Goal: Transaction & Acquisition: Purchase product/service

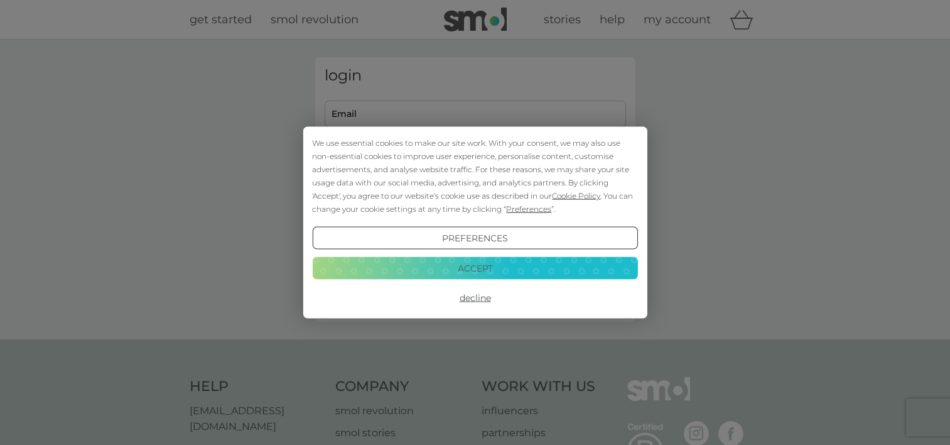
type input "ali_surreydane@hotmail.co.uk"
click at [467, 207] on div "We use essential cookies to make our site work. With your consent, we may also …" at bounding box center [474, 175] width 325 height 79
click at [468, 264] on button "Accept" at bounding box center [474, 267] width 325 height 23
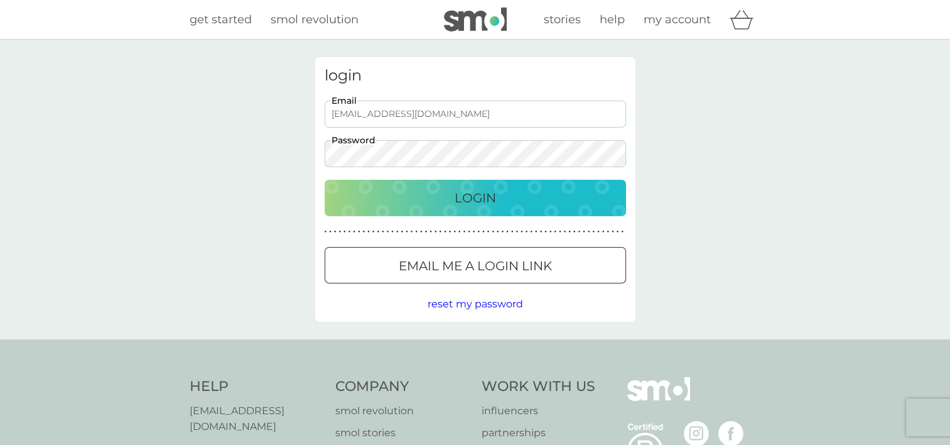
click at [479, 195] on p "Login" at bounding box center [475, 198] width 41 height 20
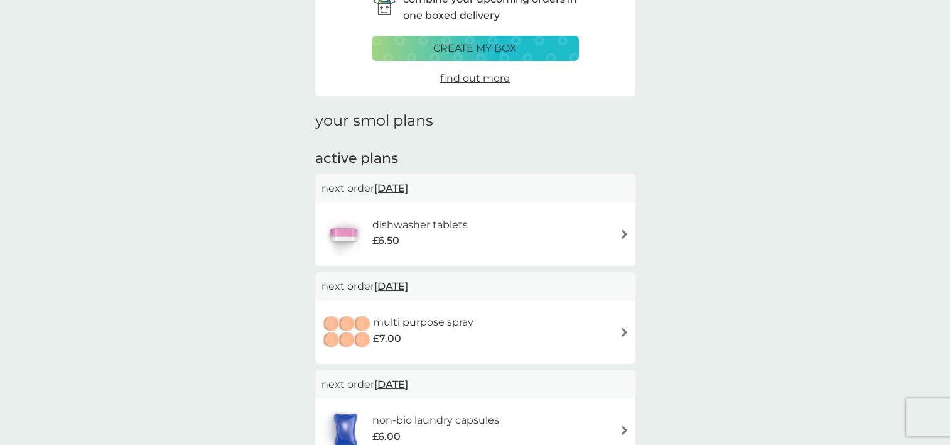
scroll to position [78, 0]
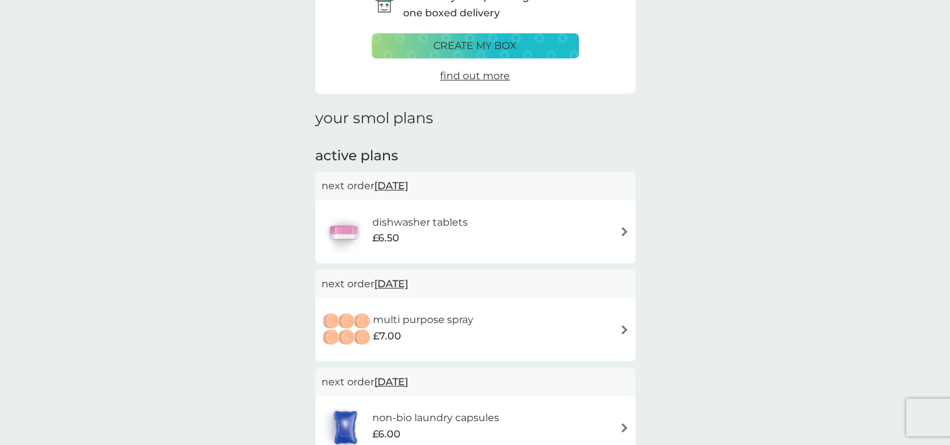
click at [603, 227] on div "dishwasher tablets £6.50" at bounding box center [476, 232] width 308 height 44
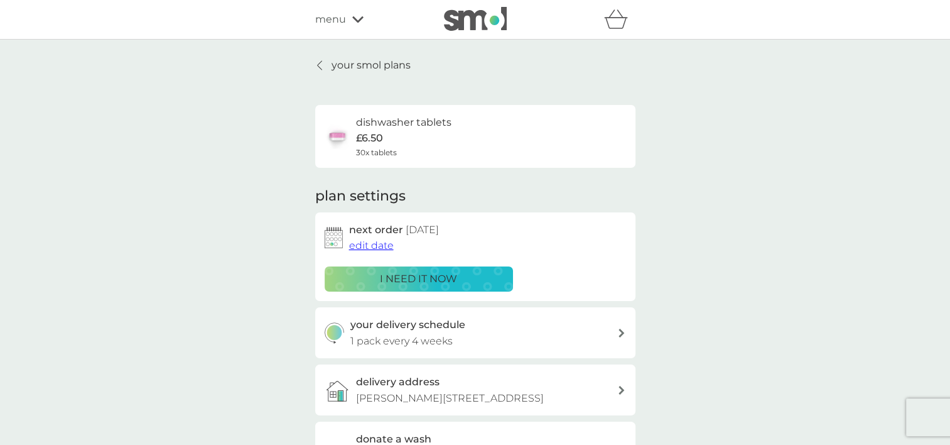
scroll to position [38, 0]
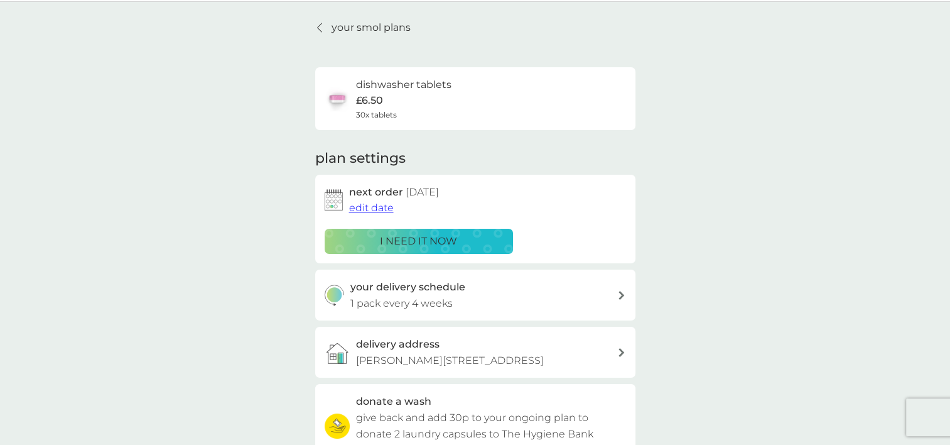
click at [372, 206] on span "edit date" at bounding box center [371, 208] width 45 height 12
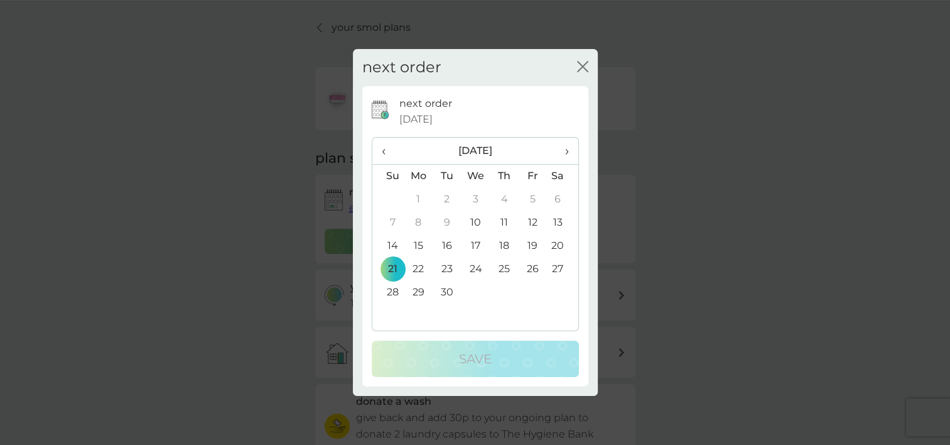
click at [565, 151] on span "›" at bounding box center [562, 151] width 13 height 26
click at [391, 244] on td "14" at bounding box center [388, 245] width 32 height 23
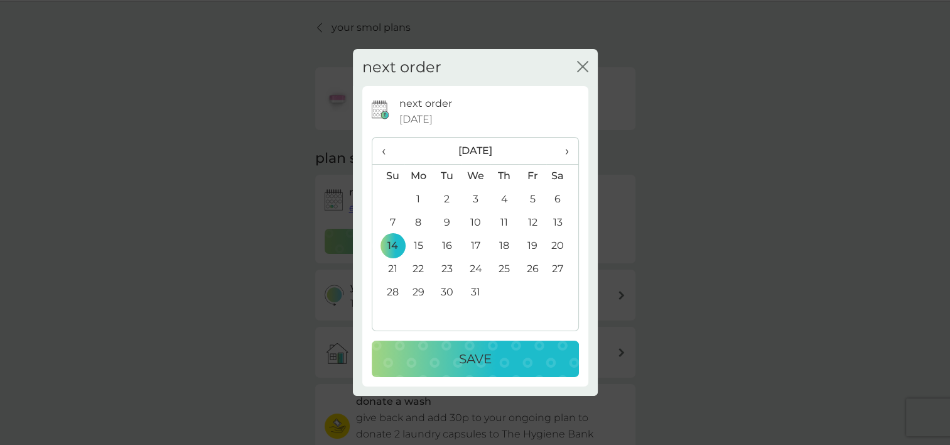
click at [475, 359] on p "Save" at bounding box center [475, 359] width 33 height 20
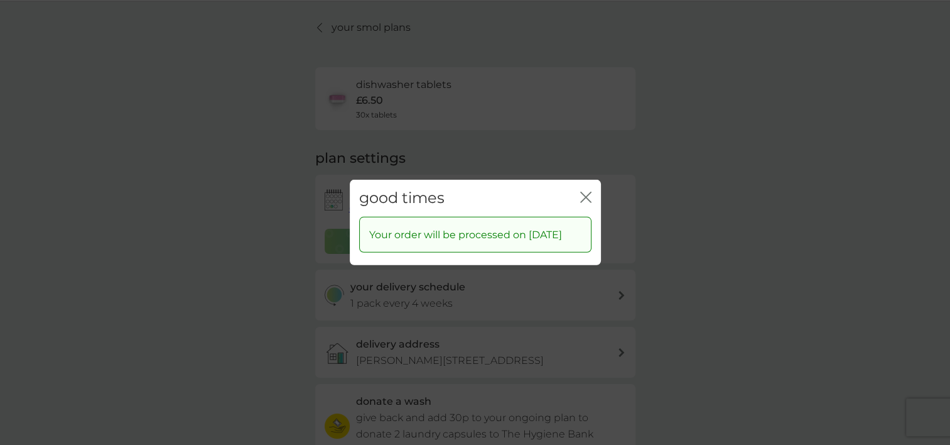
click at [592, 185] on div "good times close" at bounding box center [475, 198] width 251 height 37
click at [590, 192] on icon "close" at bounding box center [588, 197] width 5 height 10
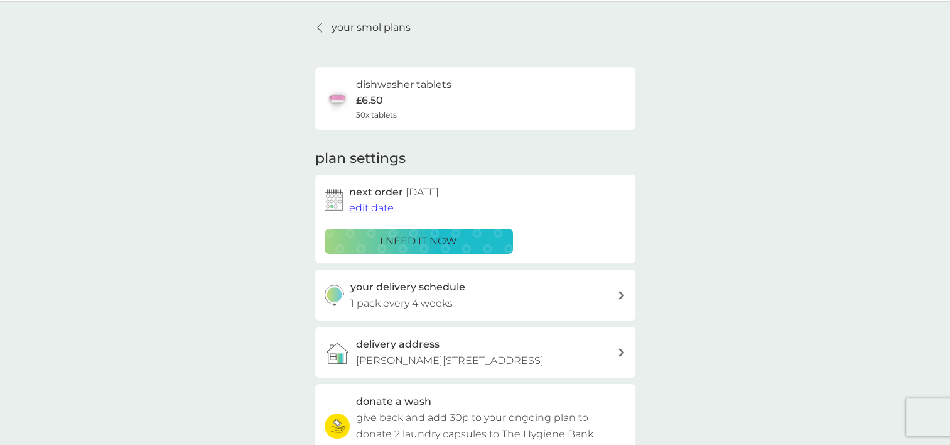
click at [369, 205] on span "edit date" at bounding box center [371, 208] width 45 height 12
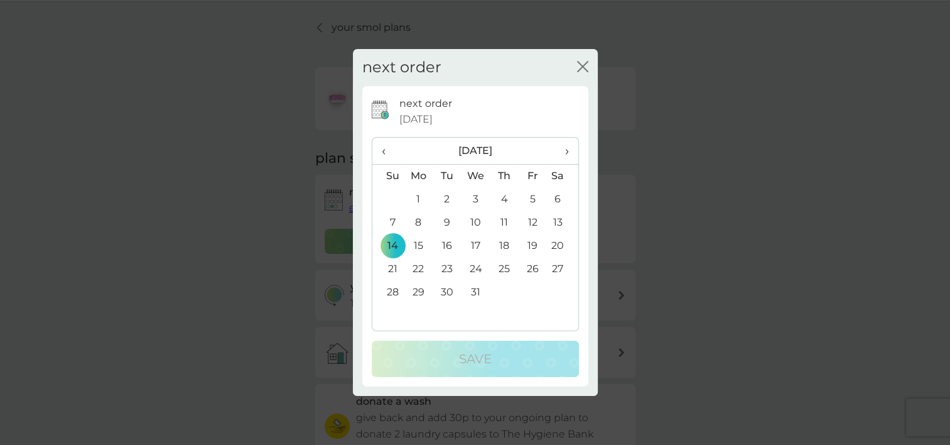
click at [387, 151] on span "‹" at bounding box center [388, 151] width 13 height 26
click at [383, 144] on span "‹" at bounding box center [388, 151] width 13 height 26
click at [387, 246] on td "12" at bounding box center [388, 245] width 32 height 23
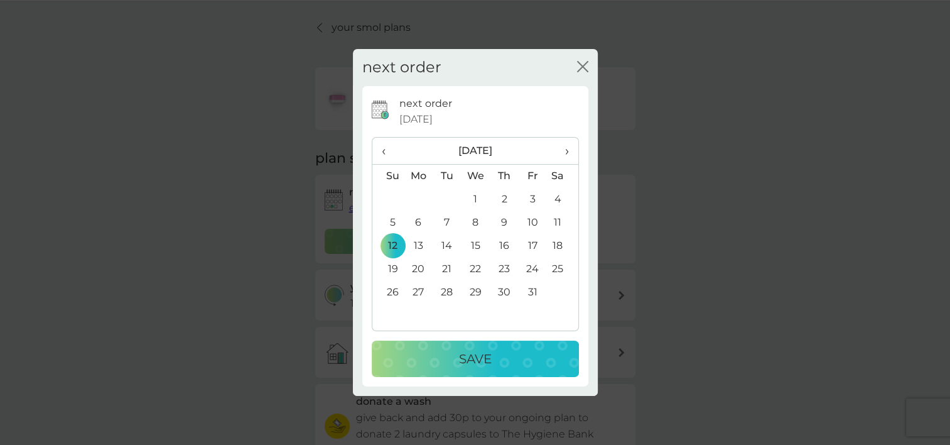
click at [474, 352] on p "Save" at bounding box center [475, 359] width 33 height 20
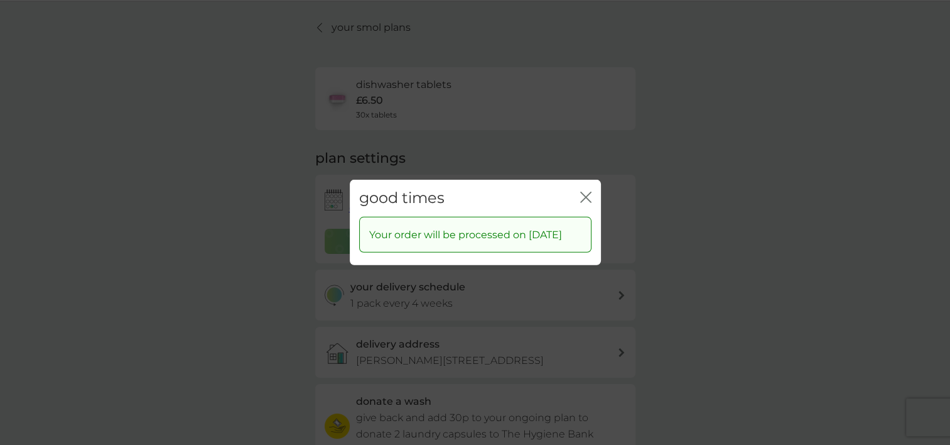
click at [585, 192] on icon "close" at bounding box center [585, 197] width 11 height 11
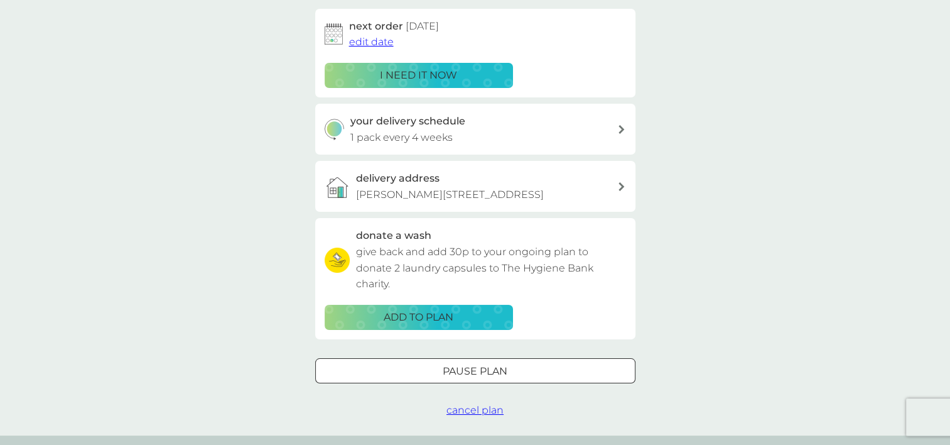
scroll to position [0, 0]
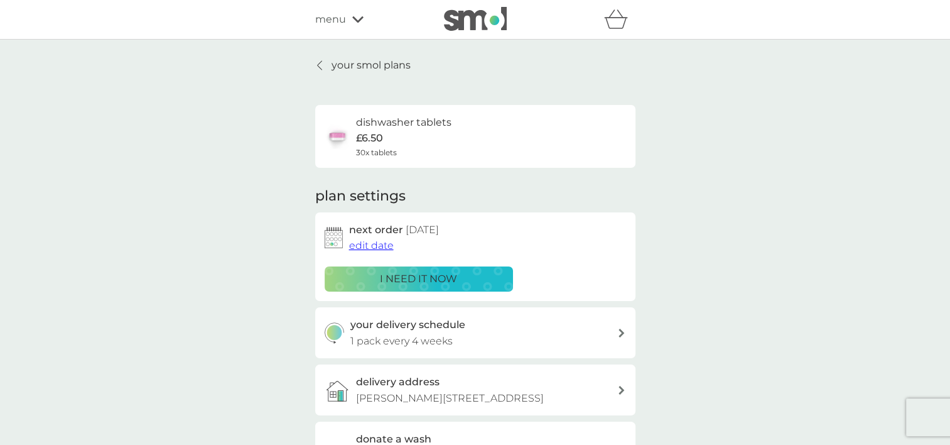
click at [365, 69] on p "your smol plans" at bounding box center [371, 65] width 79 height 16
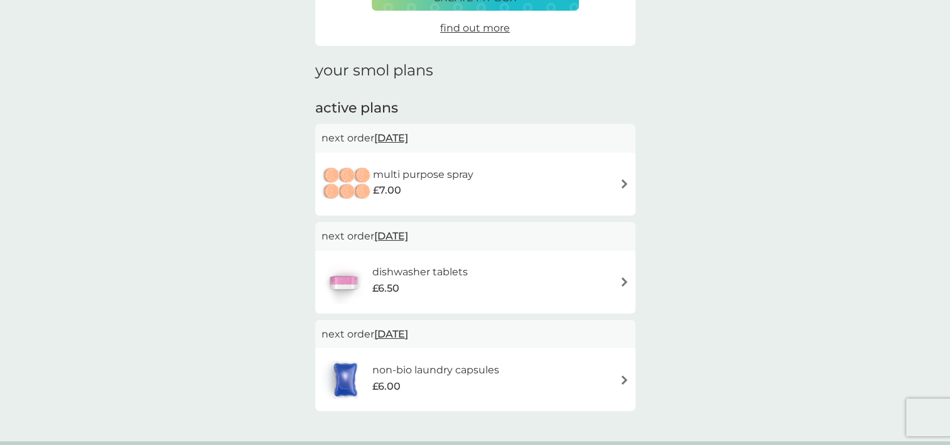
scroll to position [138, 0]
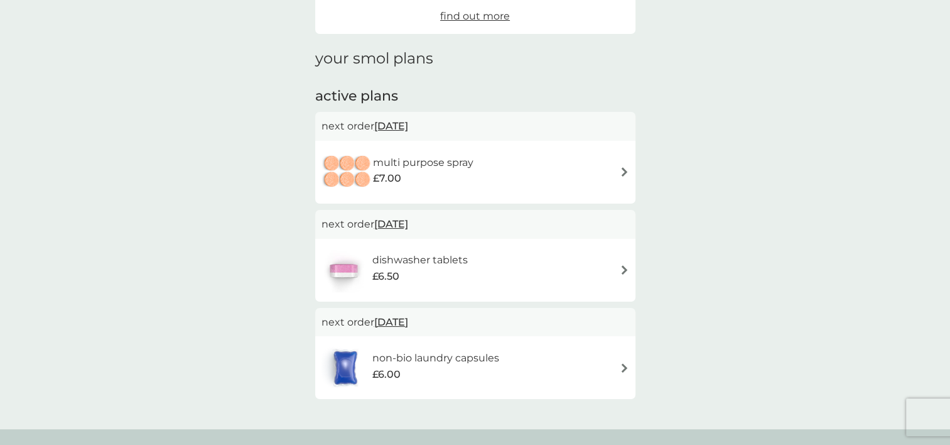
click at [493, 175] on div "multi purpose spray £7.00" at bounding box center [476, 172] width 308 height 44
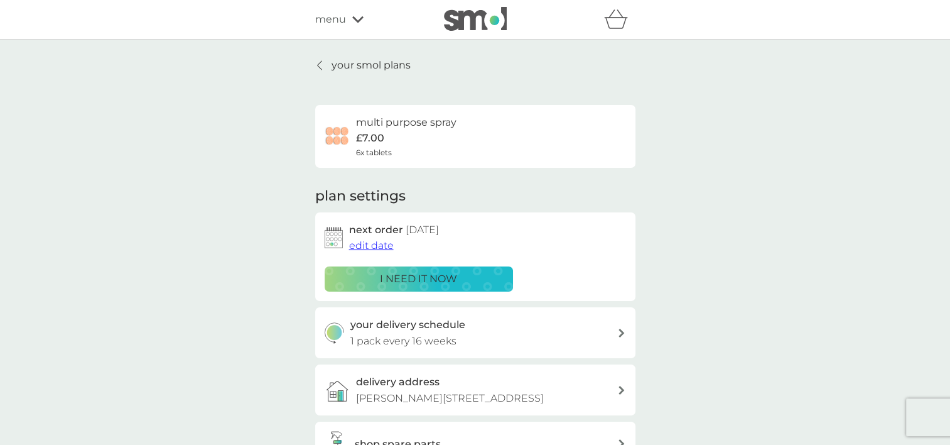
click at [364, 245] on span "edit date" at bounding box center [371, 245] width 45 height 12
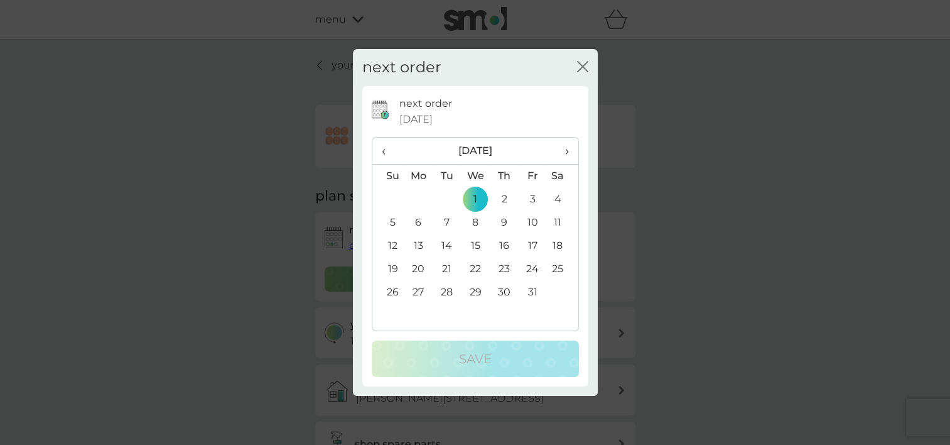
click at [571, 153] on th "›" at bounding box center [561, 151] width 31 height 27
click at [418, 221] on td "5" at bounding box center [418, 222] width 29 height 23
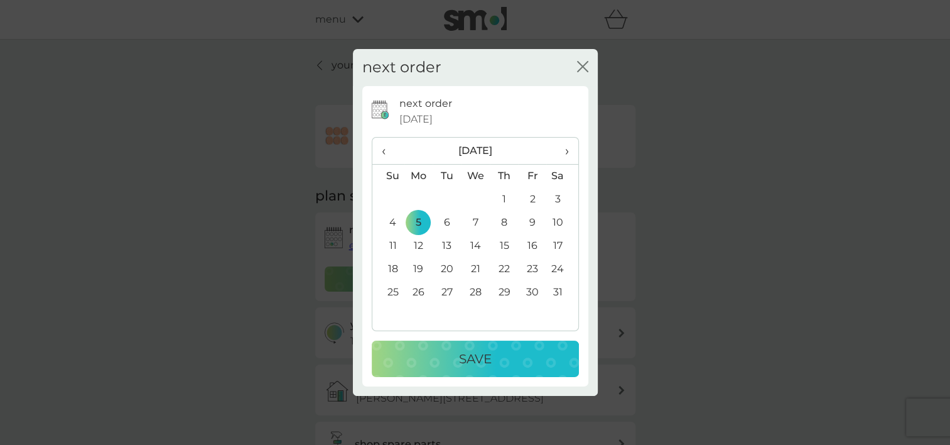
click at [565, 151] on span "›" at bounding box center [562, 151] width 13 height 26
click at [388, 221] on td "1" at bounding box center [388, 222] width 32 height 23
click at [477, 346] on button "Save" at bounding box center [475, 358] width 207 height 36
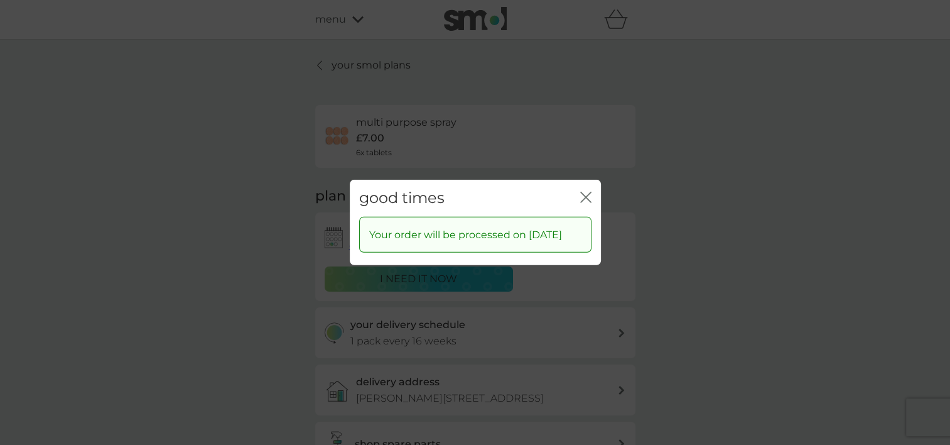
click at [583, 192] on icon "close" at bounding box center [585, 197] width 11 height 11
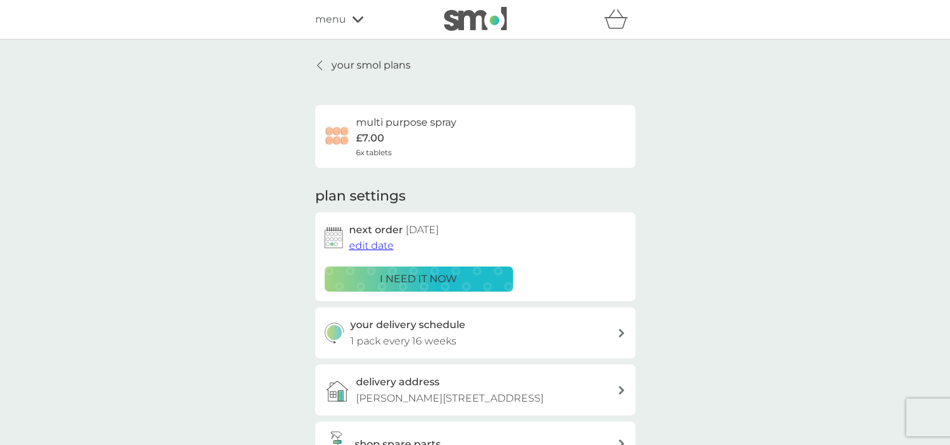
click at [374, 63] on p "your smol plans" at bounding box center [371, 65] width 79 height 16
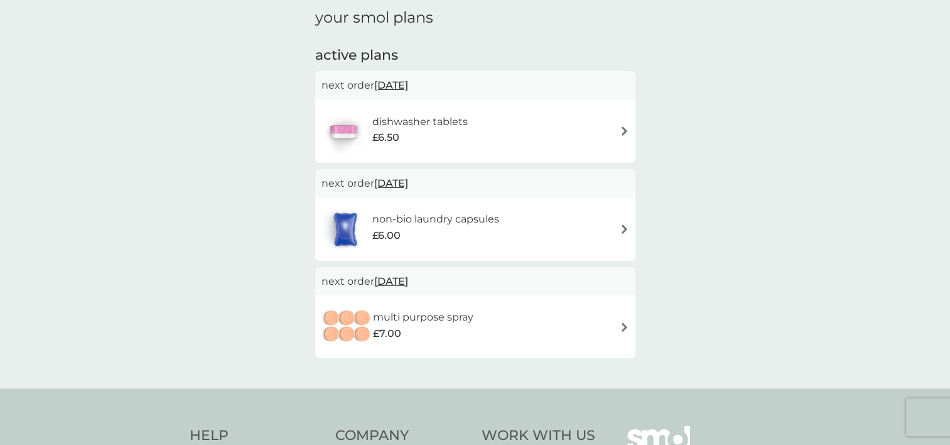
scroll to position [221, 0]
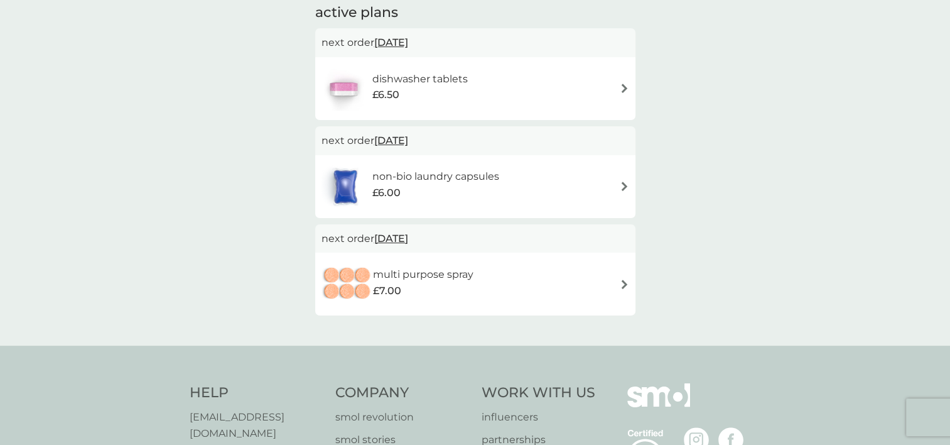
click at [565, 171] on div "non-bio laundry capsules £6.00" at bounding box center [476, 187] width 308 height 44
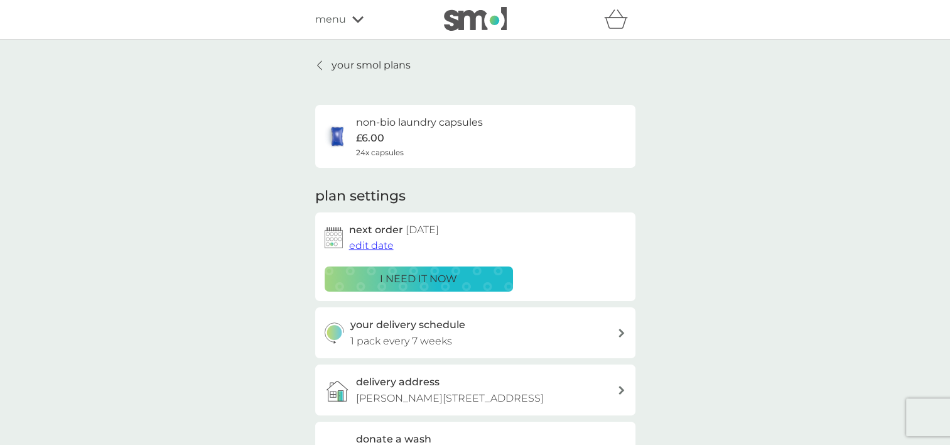
scroll to position [15, 0]
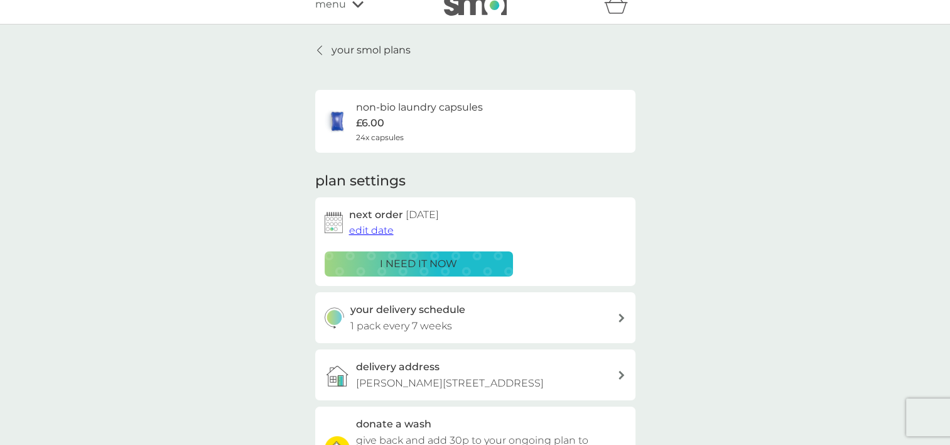
click at [366, 230] on span "edit date" at bounding box center [371, 230] width 45 height 12
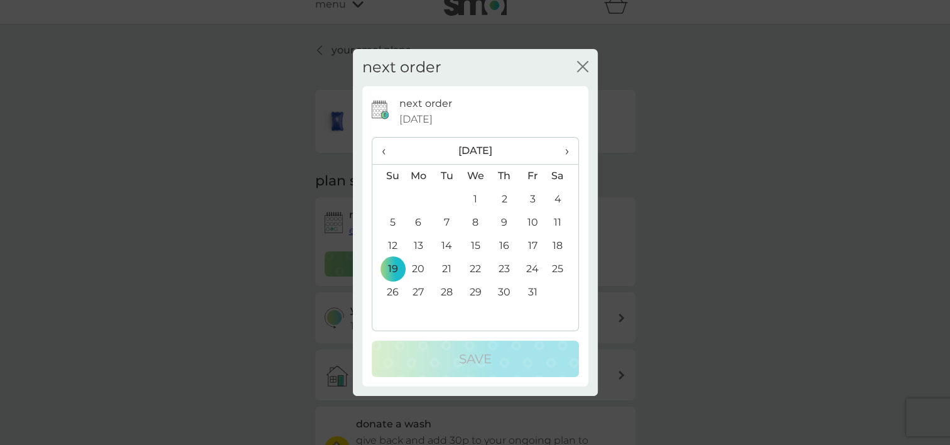
click at [386, 223] on td "5" at bounding box center [388, 222] width 32 height 23
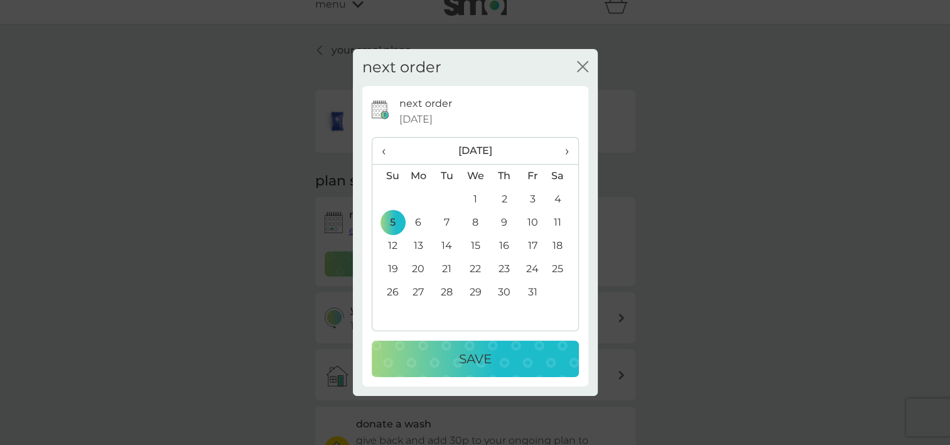
click at [452, 360] on div "Save" at bounding box center [475, 359] width 182 height 20
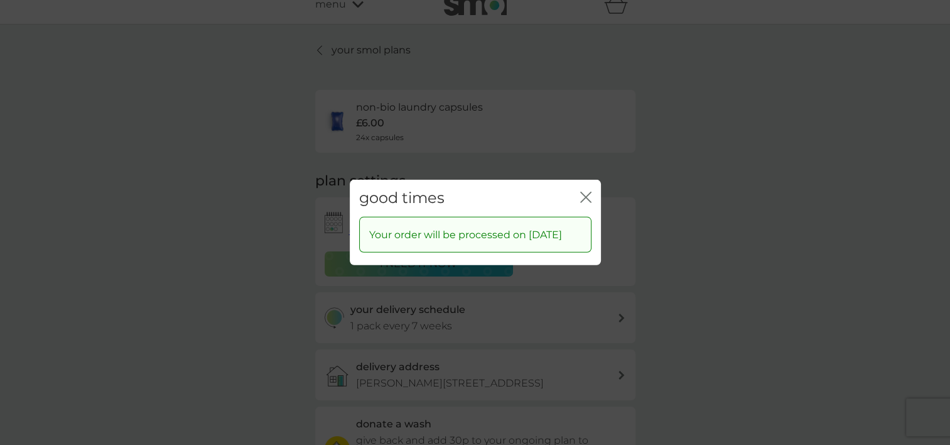
click at [586, 192] on icon "close" at bounding box center [585, 197] width 11 height 11
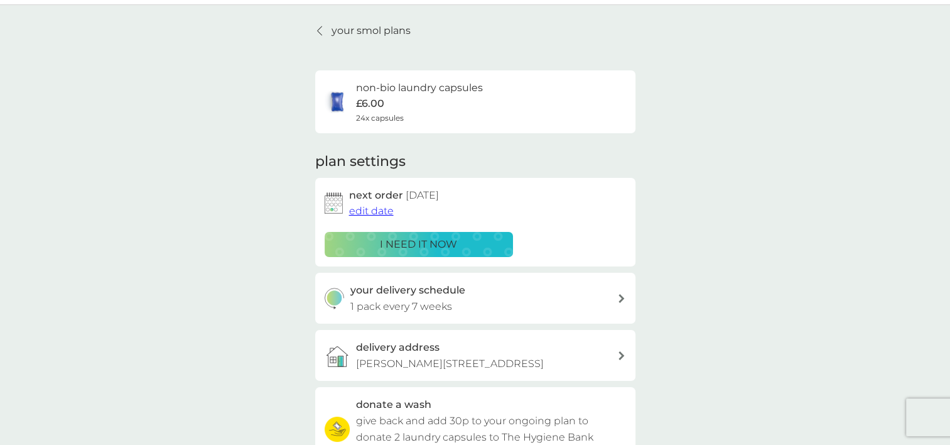
scroll to position [0, 0]
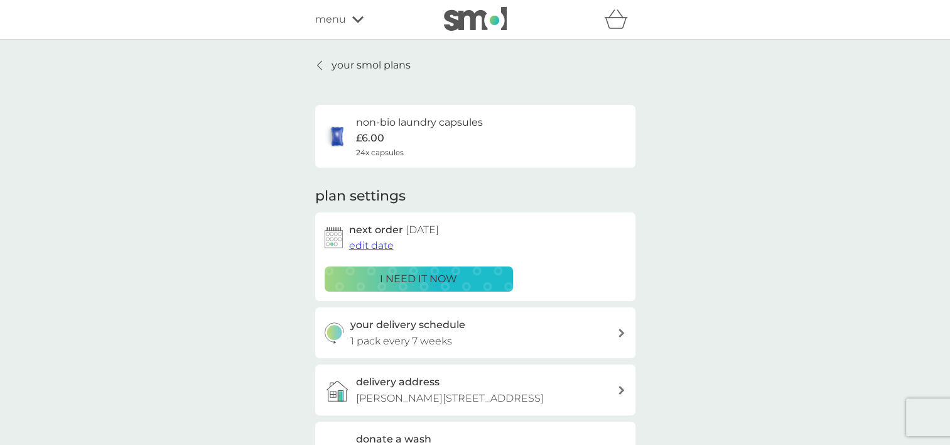
click at [341, 62] on p "your smol plans" at bounding box center [371, 65] width 79 height 16
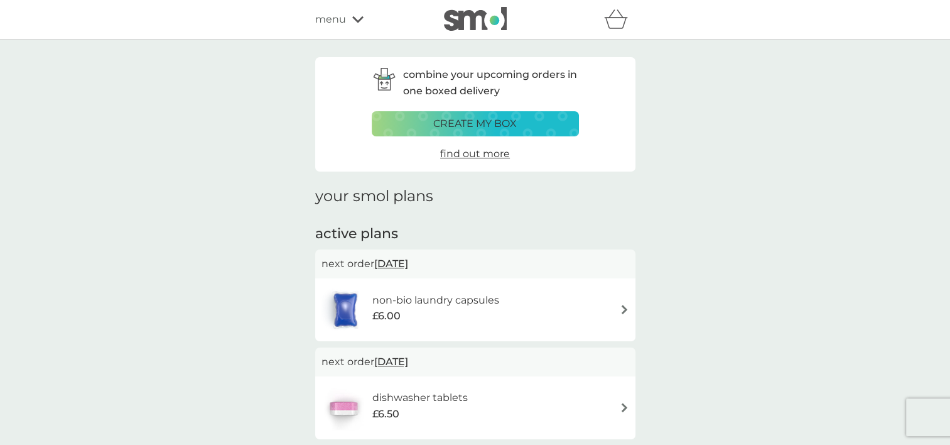
click at [355, 19] on icon at bounding box center [357, 19] width 11 height 6
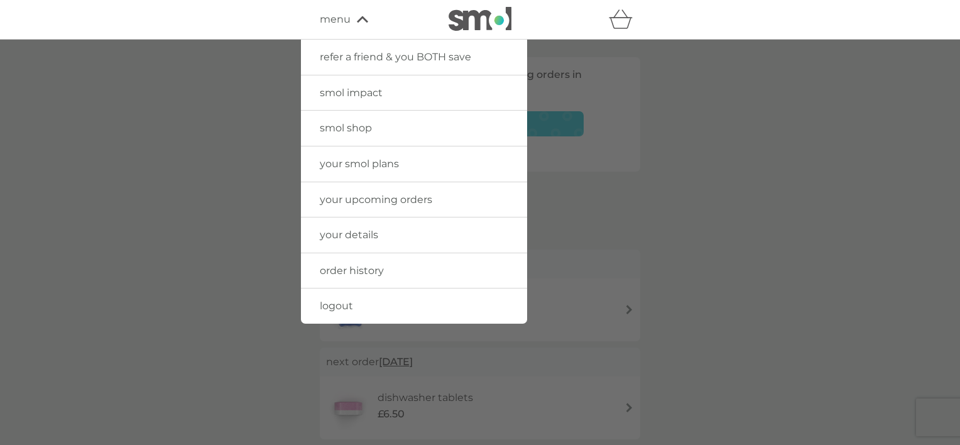
click at [338, 123] on span "smol shop" at bounding box center [346, 128] width 52 height 12
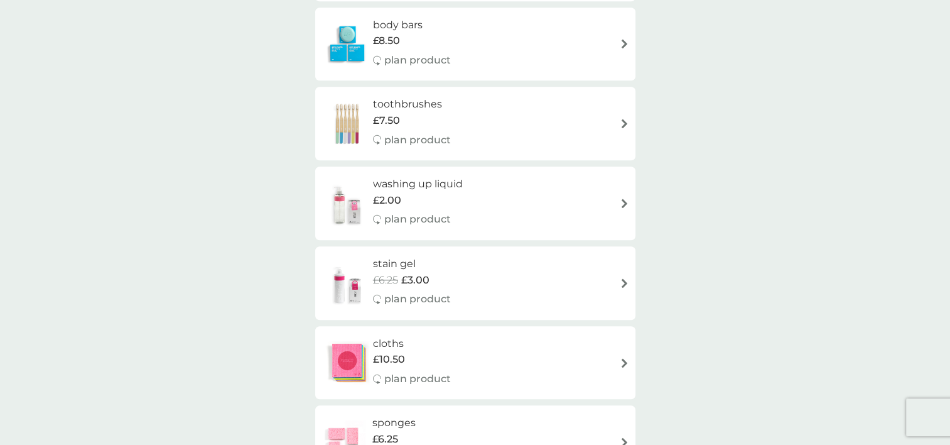
scroll to position [1167, 0]
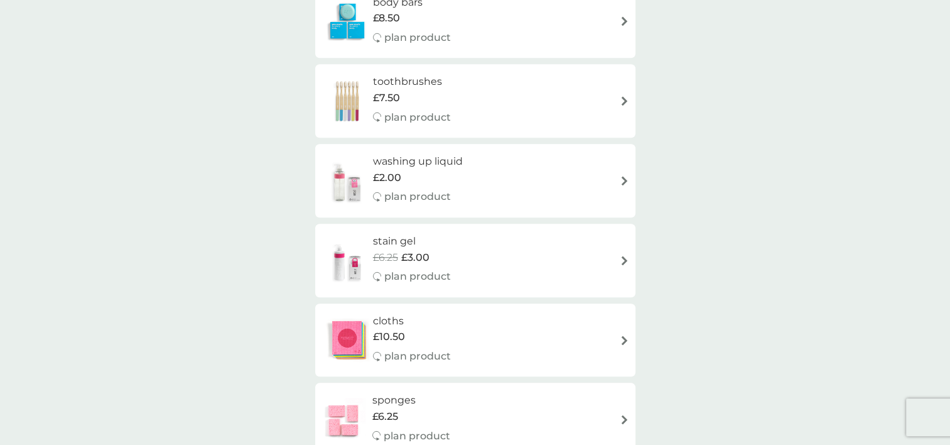
click at [440, 161] on h6 "washing up liquid" at bounding box center [418, 161] width 90 height 16
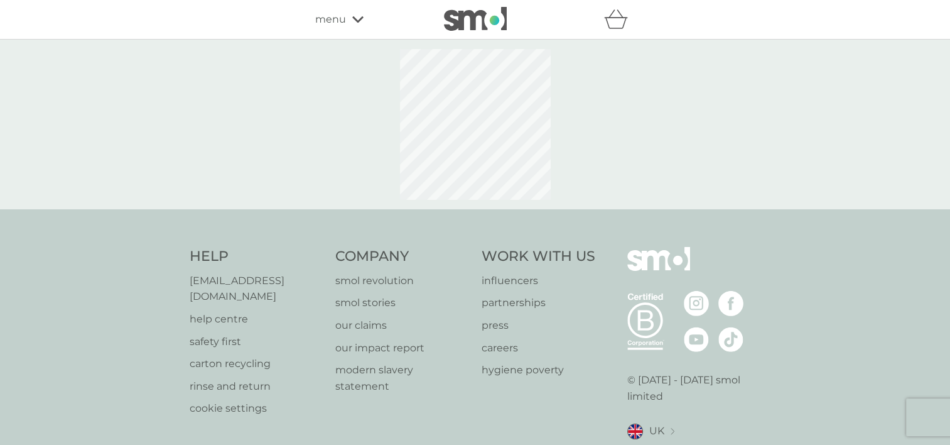
select select "112"
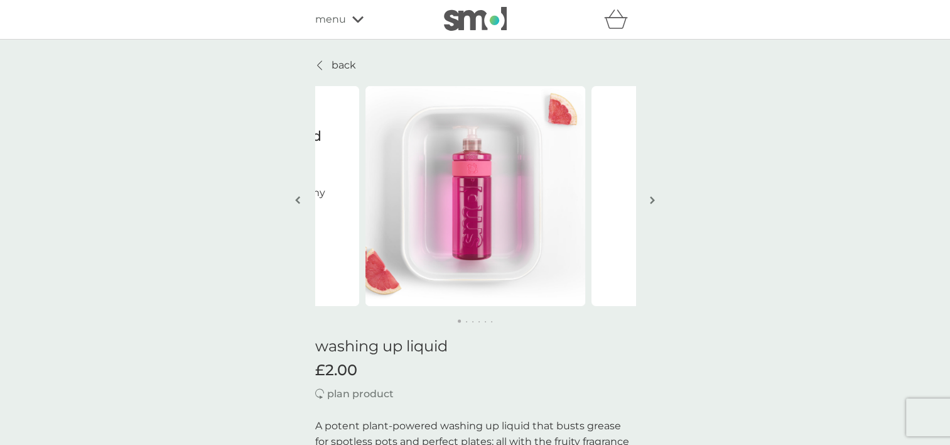
click at [649, 199] on button "button" at bounding box center [652, 201] width 9 height 63
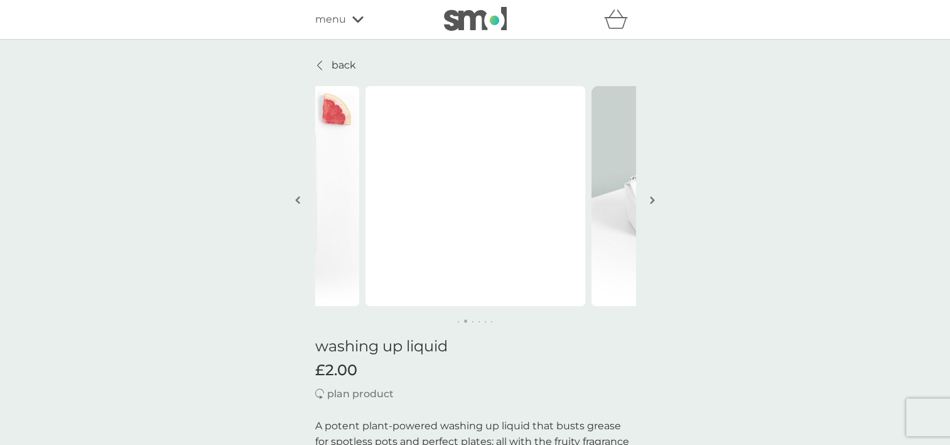
click at [649, 199] on button "button" at bounding box center [652, 201] width 9 height 63
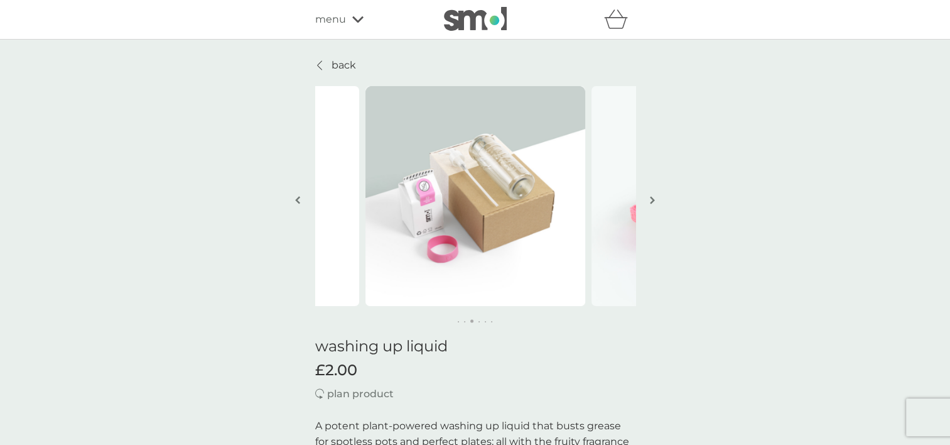
click at [654, 198] on img "button" at bounding box center [652, 199] width 5 height 9
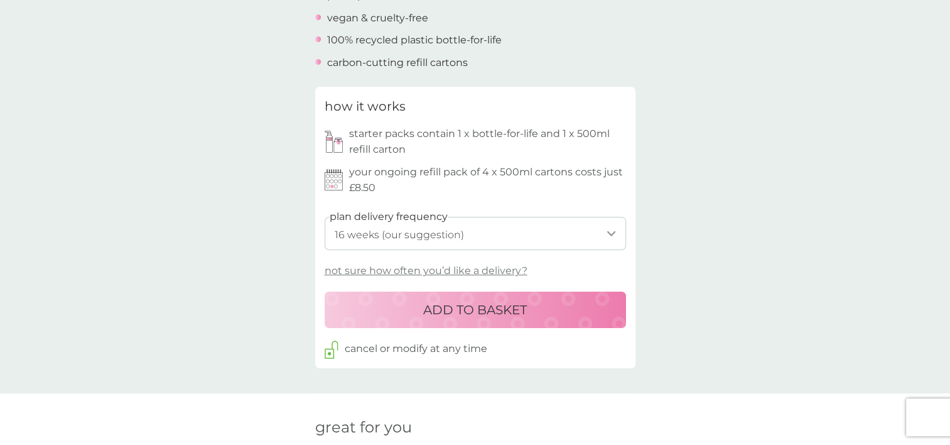
scroll to position [517, 0]
click at [448, 308] on p "ADD TO BASKET" at bounding box center [475, 309] width 104 height 20
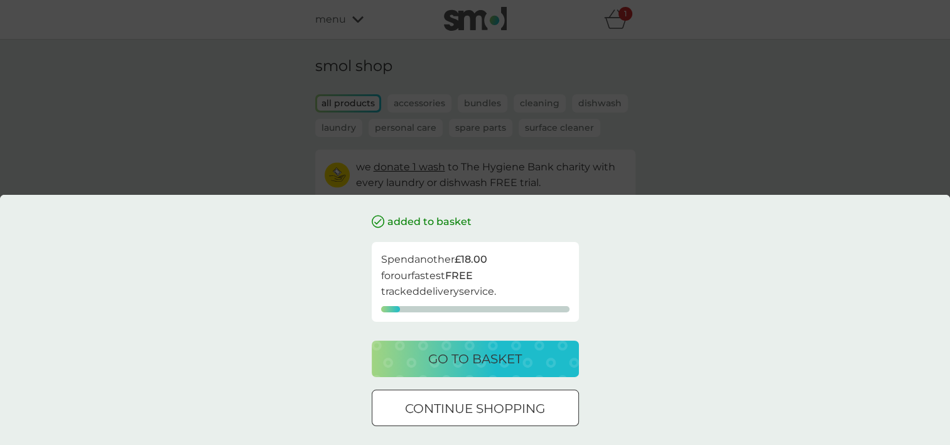
click at [435, 399] on p "continue shopping" at bounding box center [475, 408] width 140 height 20
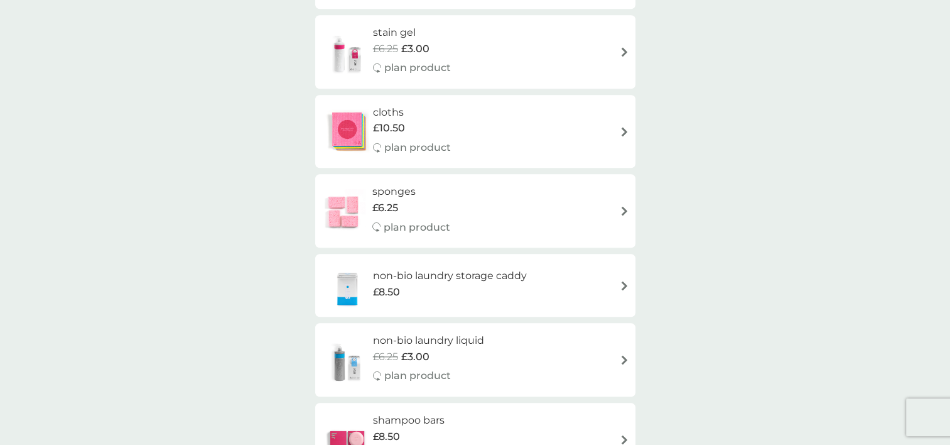
scroll to position [1389, 0]
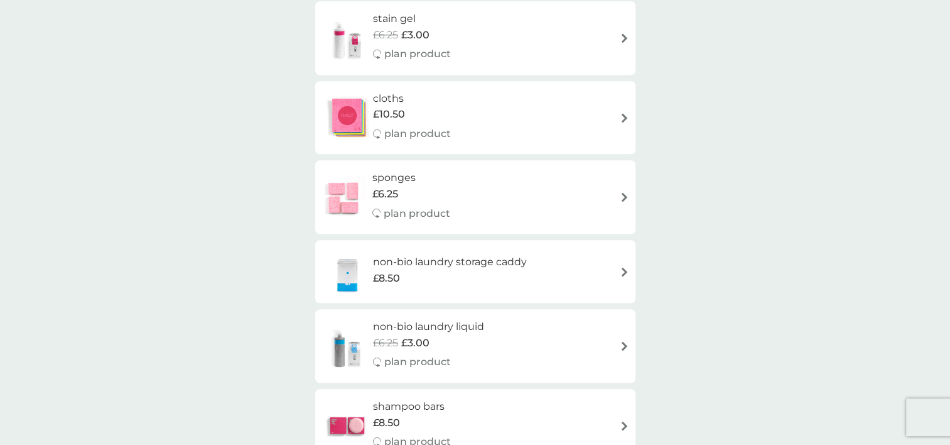
click at [497, 116] on div "cloths £10.50 plan product" at bounding box center [476, 117] width 308 height 55
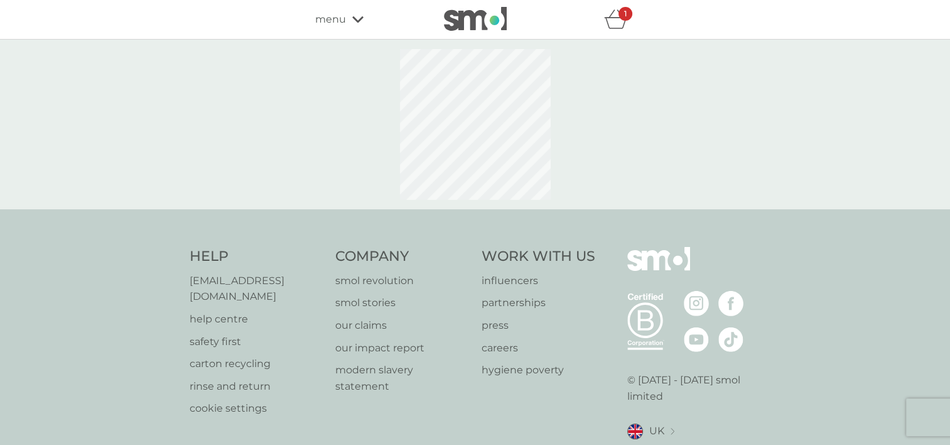
select select "91"
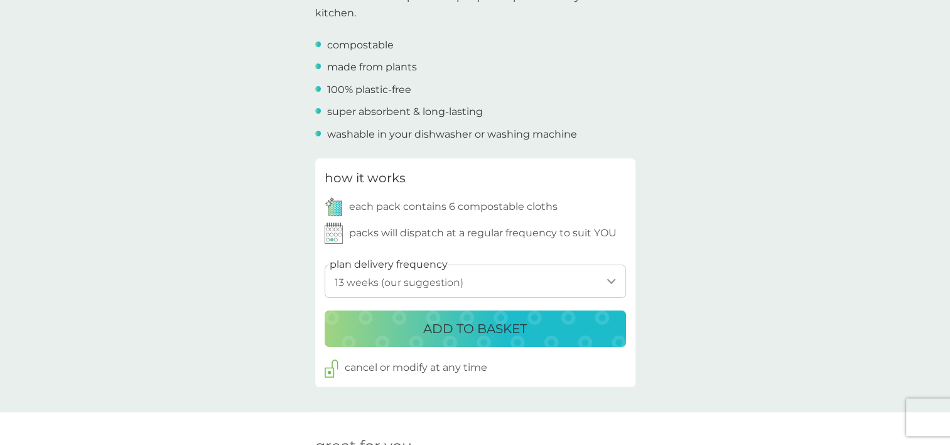
scroll to position [447, 0]
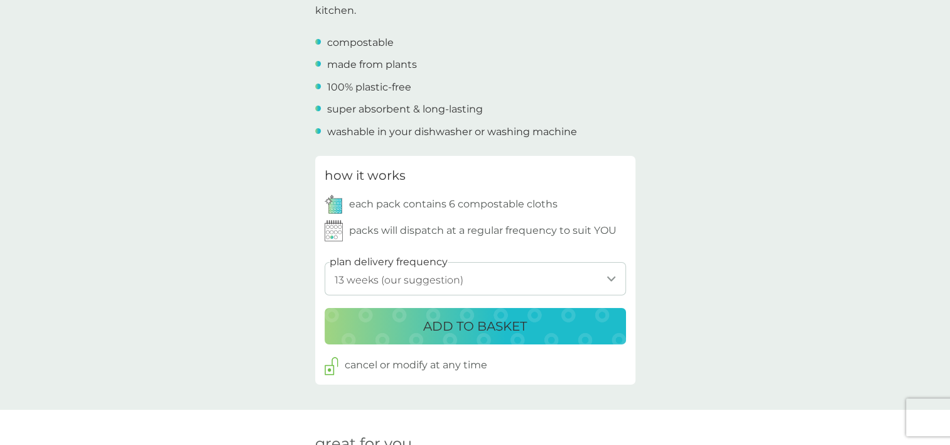
click at [482, 327] on p "ADD TO BASKET" at bounding box center [475, 326] width 104 height 20
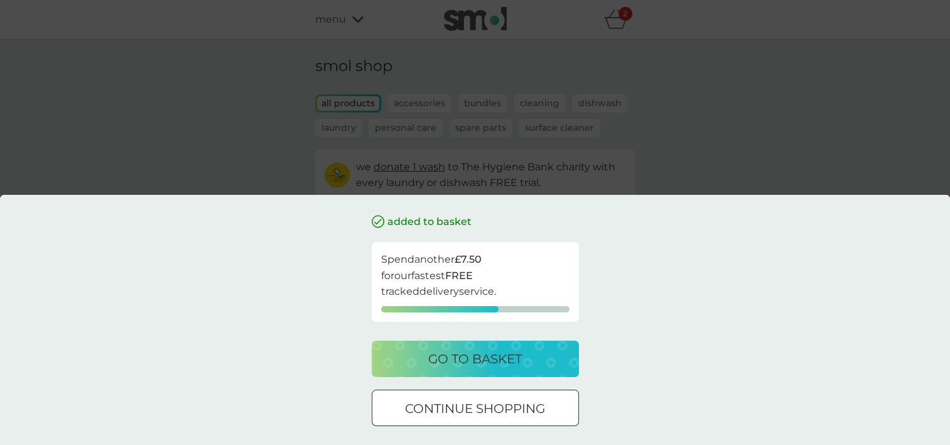
click at [446, 408] on p "continue shopping" at bounding box center [475, 408] width 140 height 20
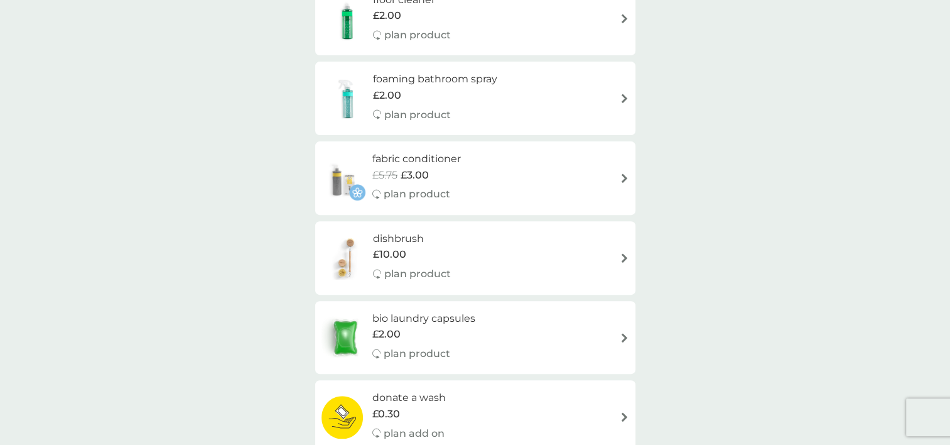
scroll to position [381, 0]
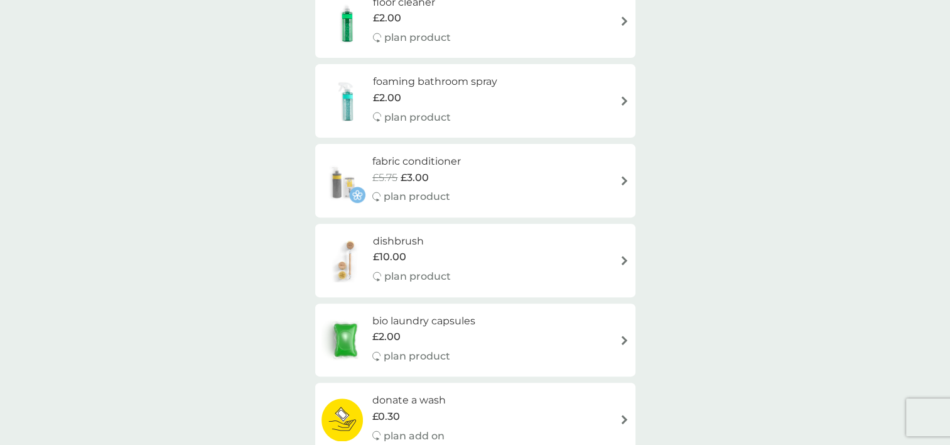
click at [447, 168] on h6 "fabric conditioner" at bounding box center [416, 161] width 89 height 16
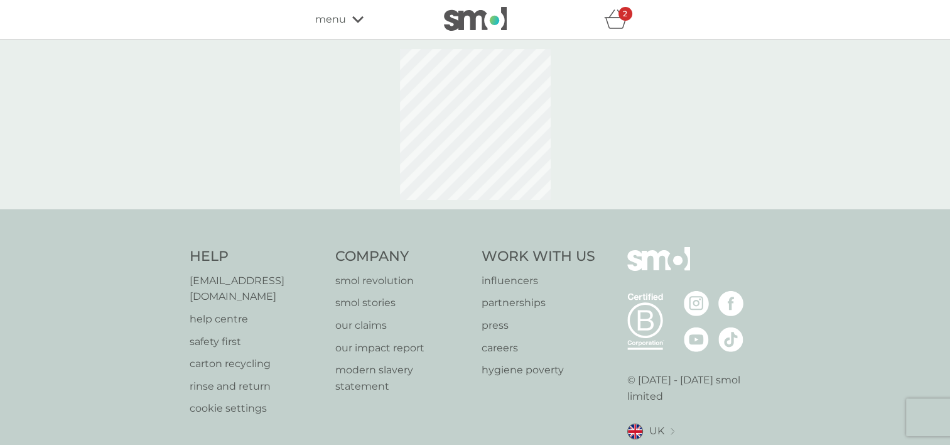
select select "182"
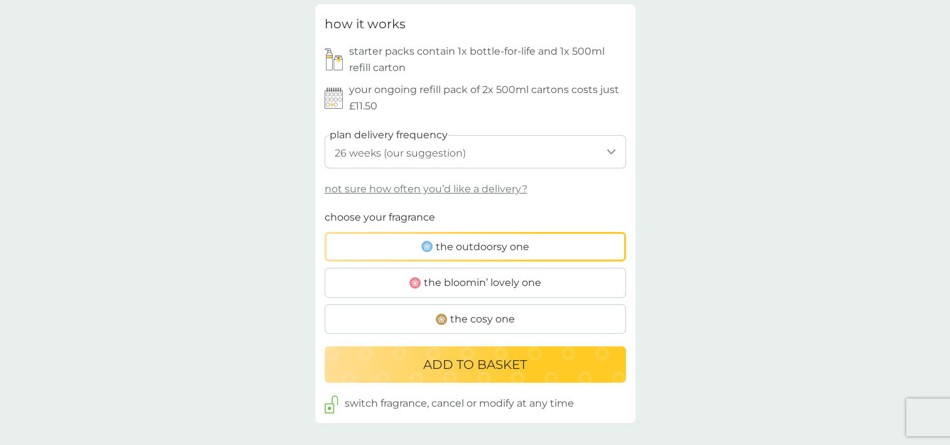
scroll to position [615, 0]
click at [490, 284] on span "the bloomin’ lovely one" at bounding box center [482, 282] width 117 height 16
click at [325, 208] on input "the bloomin’ lovely one" at bounding box center [325, 208] width 0 height 0
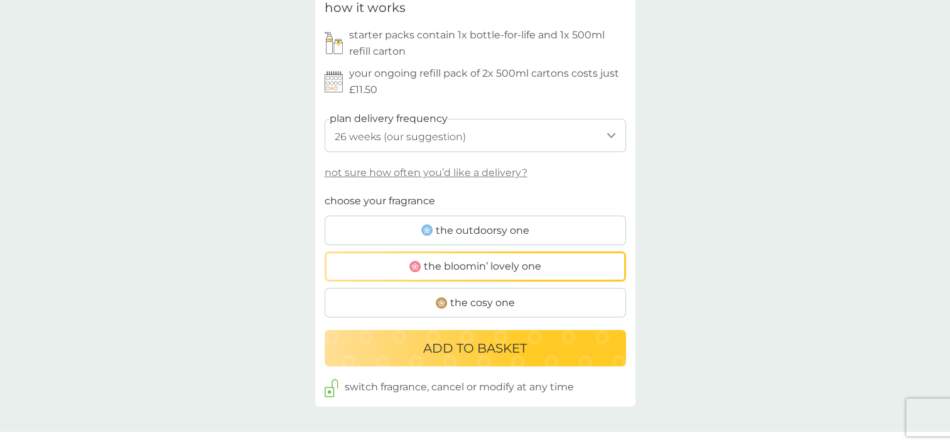
scroll to position [700, 0]
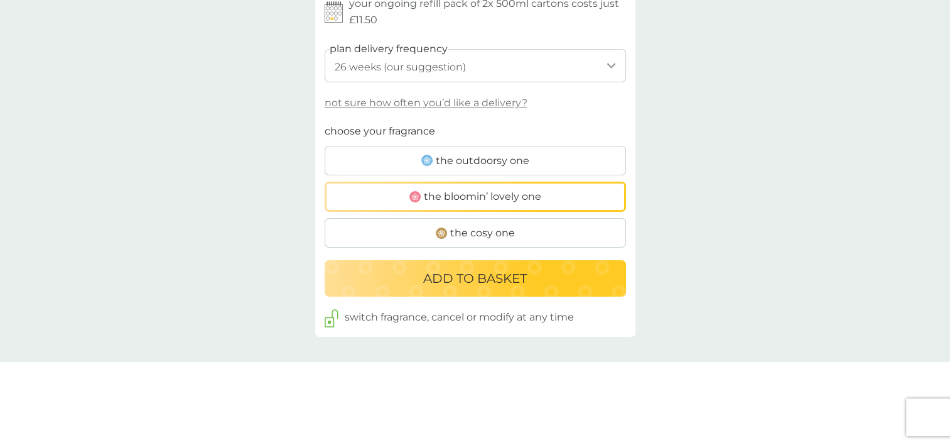
click at [464, 269] on p "ADD TO BASKET" at bounding box center [475, 278] width 104 height 20
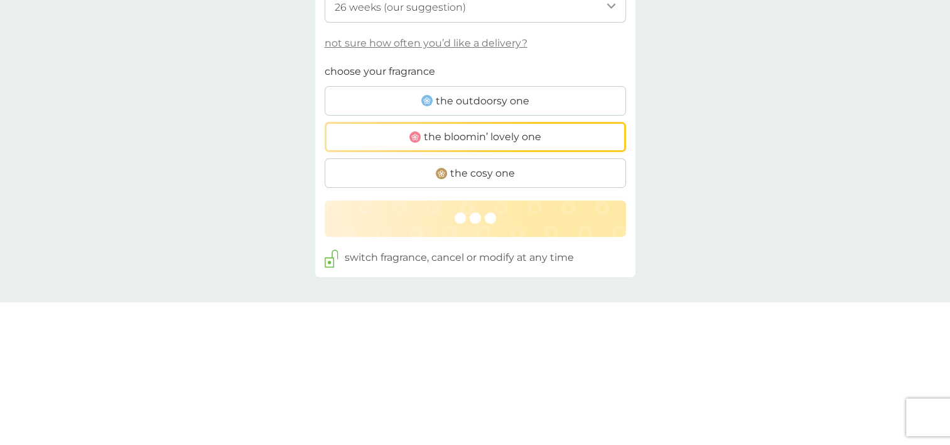
scroll to position [759, 0]
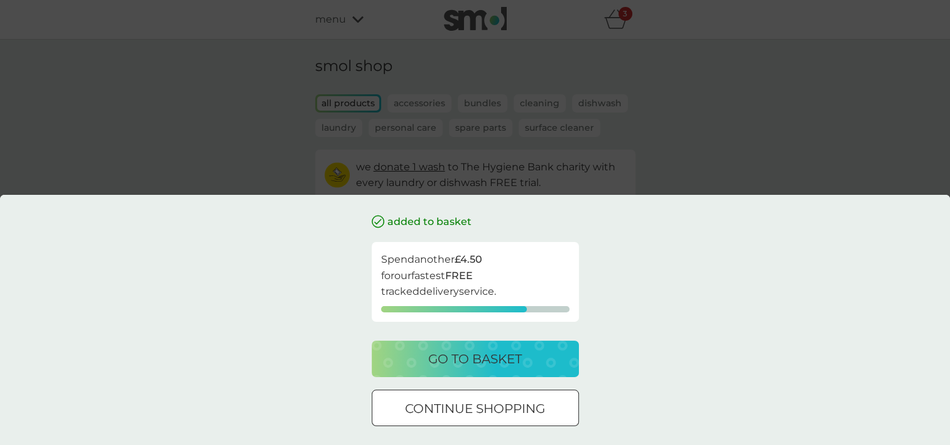
click at [497, 357] on p "go to basket" at bounding box center [475, 359] width 94 height 20
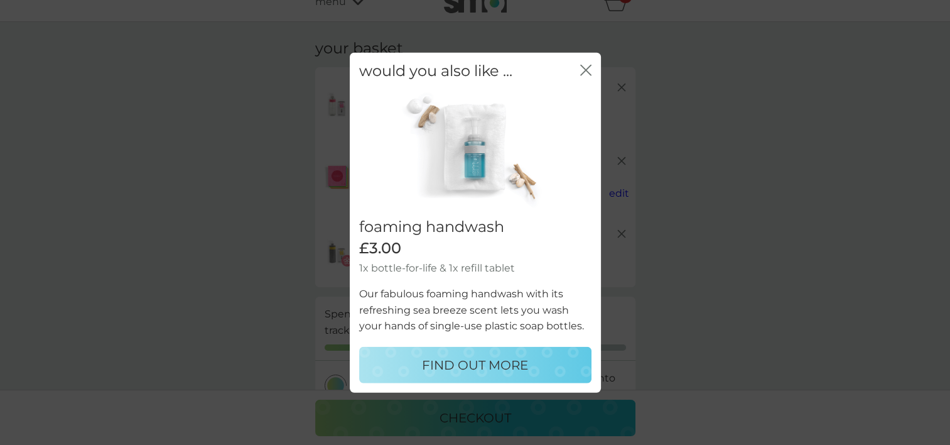
scroll to position [19, 0]
click at [588, 62] on div "close" at bounding box center [585, 71] width 11 height 18
click at [585, 66] on icon "close" at bounding box center [585, 70] width 11 height 11
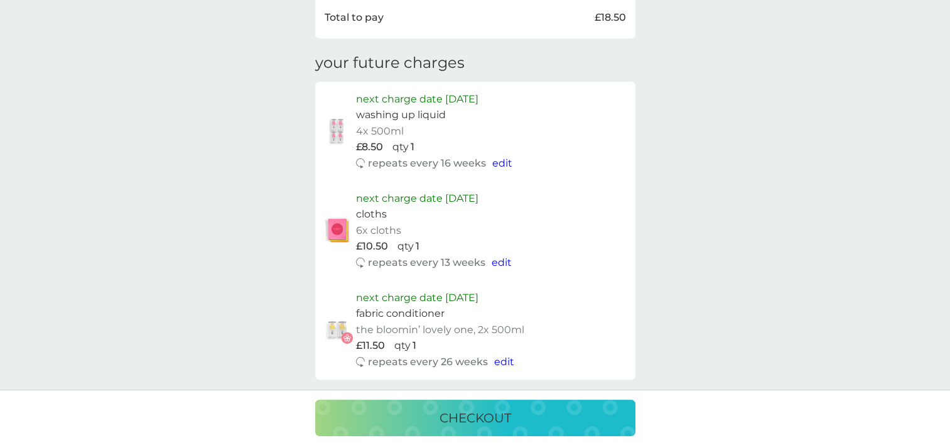
scroll to position [613, 0]
click at [485, 414] on p "checkout" at bounding box center [476, 418] width 72 height 20
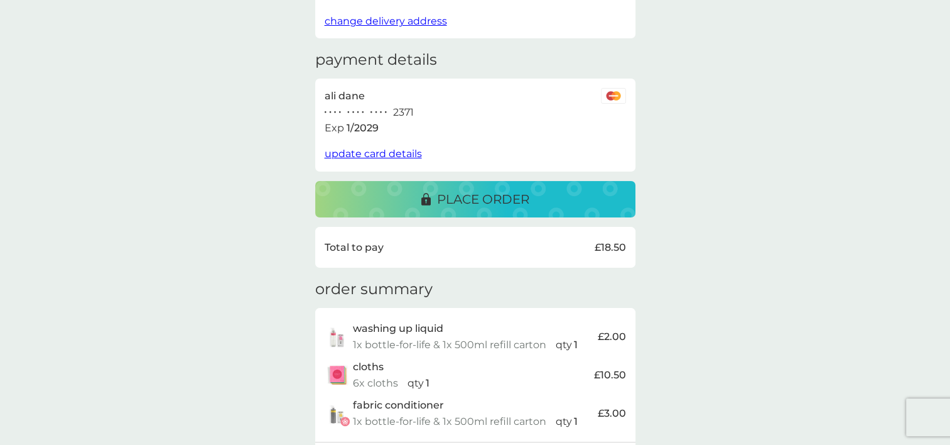
scroll to position [154, 0]
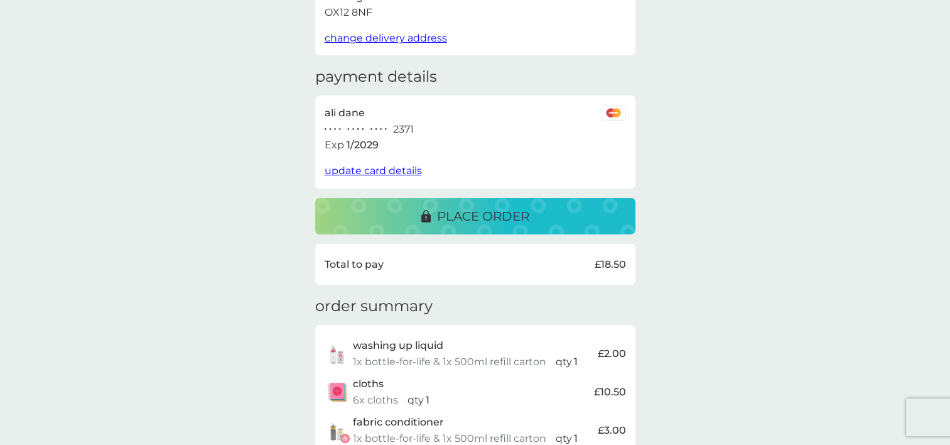
click at [464, 206] on p "place order" at bounding box center [483, 216] width 92 height 20
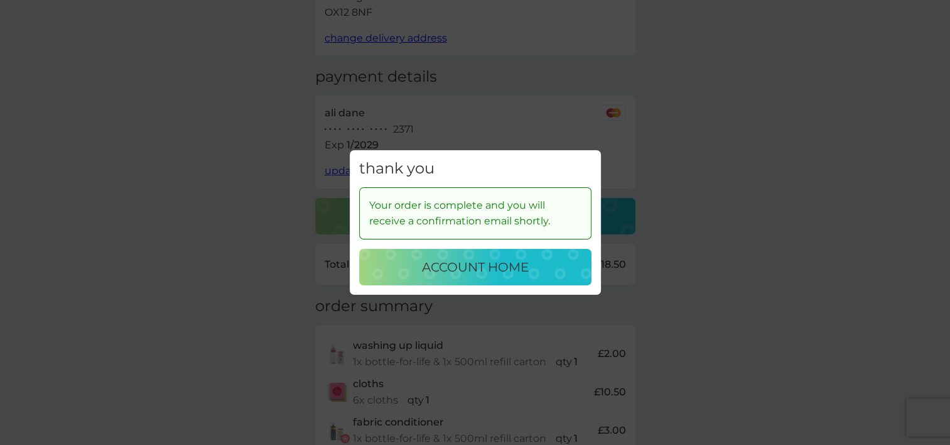
click at [465, 267] on p "account home" at bounding box center [475, 267] width 107 height 20
